Goal: Information Seeking & Learning: Find contact information

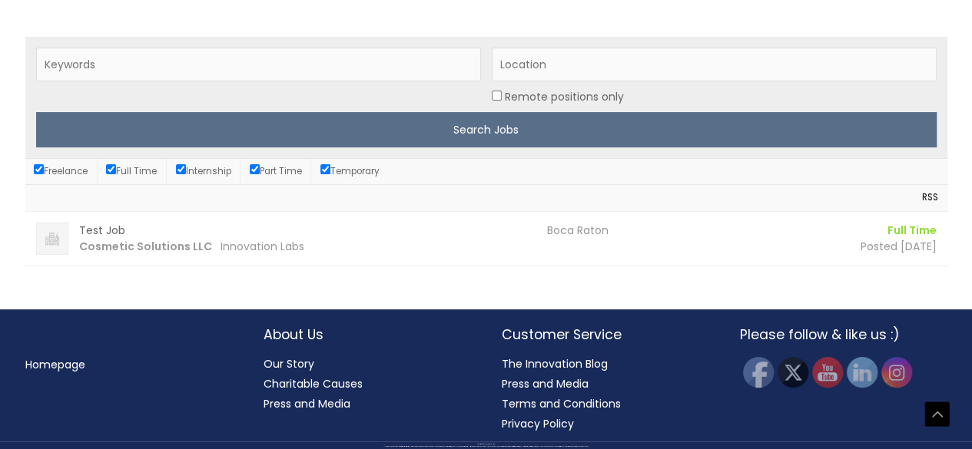
scroll to position [538, 0]
click at [109, 254] on strong "Cosmetic Solutions LLC" at bounding box center [145, 246] width 133 height 15
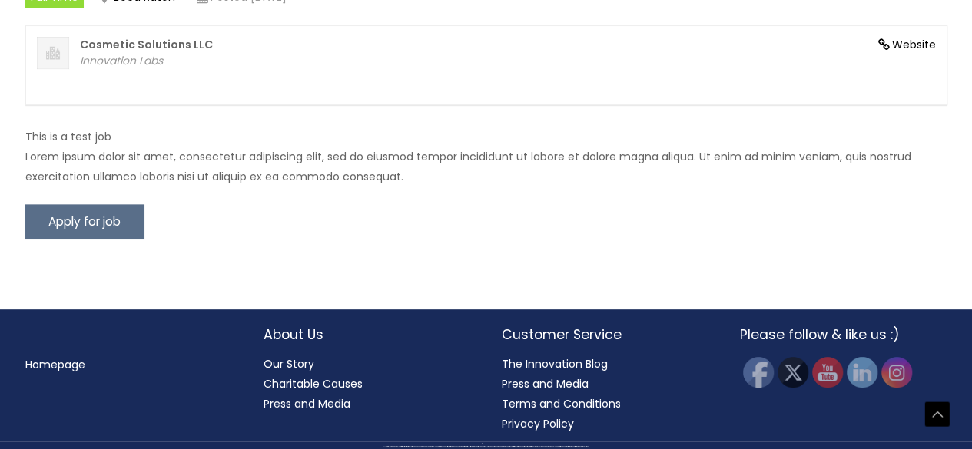
scroll to position [538, 0]
click at [902, 53] on link "Website" at bounding box center [907, 45] width 58 height 16
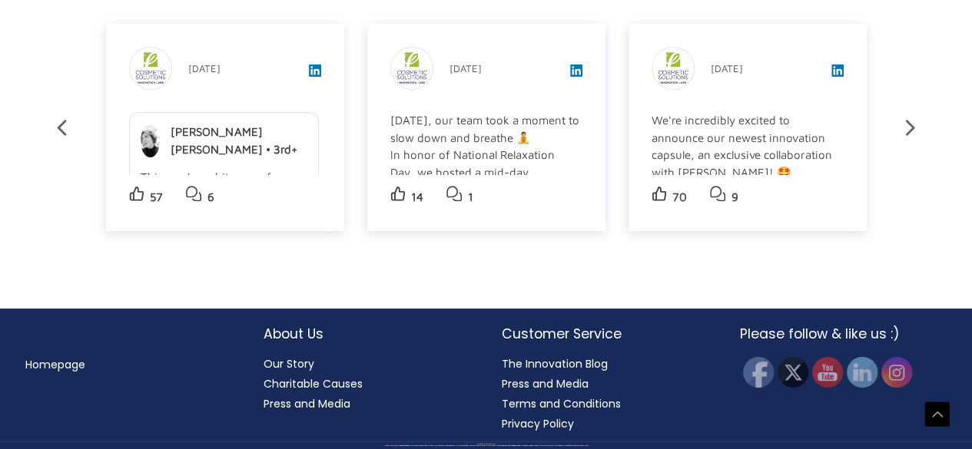
scroll to position [2878, 0]
